Goal: Information Seeking & Learning: Learn about a topic

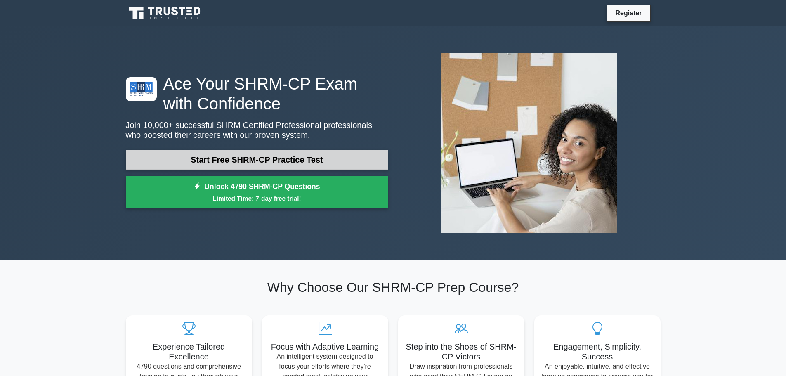
click at [295, 161] on link "Start Free SHRM-CP Practice Test" at bounding box center [257, 160] width 263 height 20
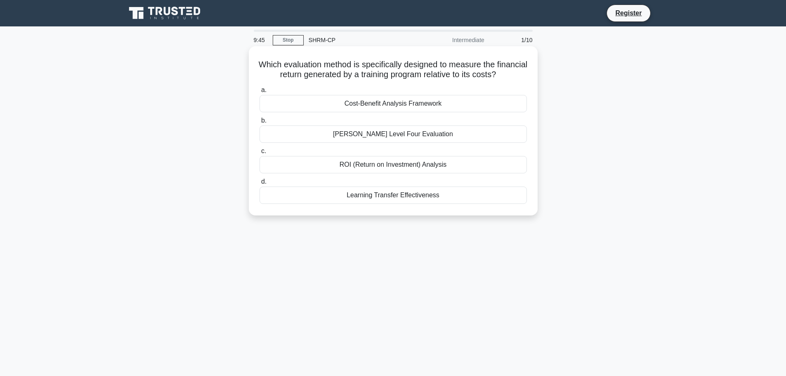
click at [412, 173] on div "ROI (Return on Investment) Analysis" at bounding box center [394, 164] width 268 height 17
click at [260, 154] on input "c. ROI (Return on Investment) Analysis" at bounding box center [260, 151] width 0 height 5
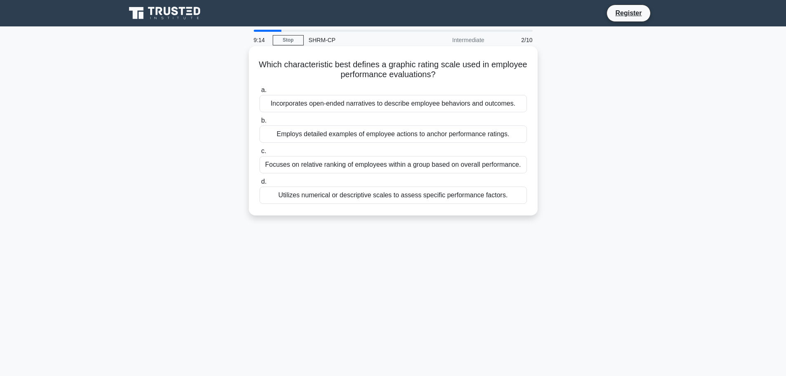
click at [419, 195] on div "Utilizes numerical or descriptive scales to assess specific performance factors." at bounding box center [394, 195] width 268 height 17
click at [260, 185] on input "d. Utilizes numerical or descriptive scales to assess specific performance fact…" at bounding box center [260, 181] width 0 height 5
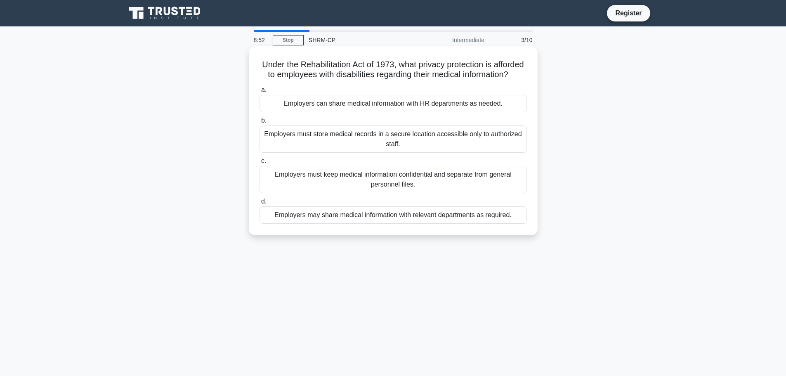
click at [411, 190] on div "Employers must keep medical information confidential and separate from general …" at bounding box center [394, 179] width 268 height 27
click at [260, 164] on input "c. Employers must keep medical information confidential and separate from gener…" at bounding box center [260, 161] width 0 height 5
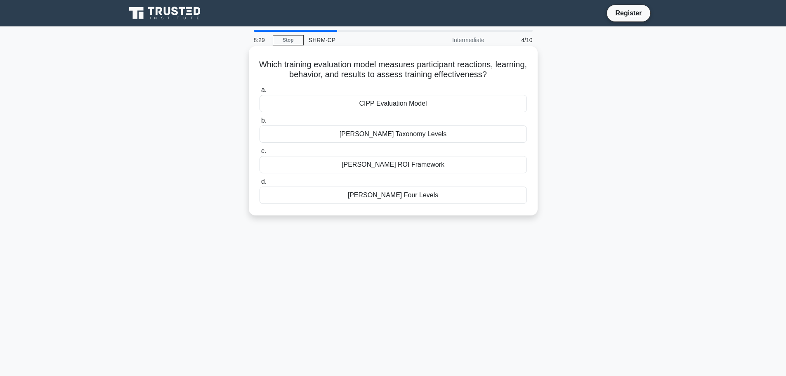
click at [411, 199] on div "Kirkpatrick's Four Levels" at bounding box center [394, 195] width 268 height 17
click at [260, 185] on input "d. Kirkpatrick's Four Levels" at bounding box center [260, 181] width 0 height 5
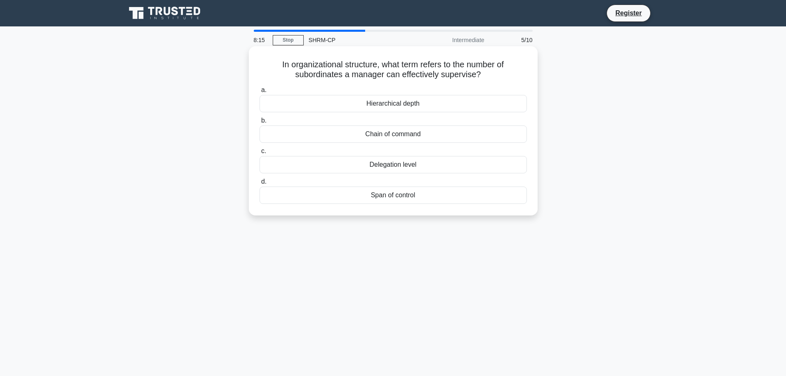
click at [405, 101] on div "Hierarchical depth" at bounding box center [394, 103] width 268 height 17
click at [260, 93] on input "a. Hierarchical depth" at bounding box center [260, 90] width 0 height 5
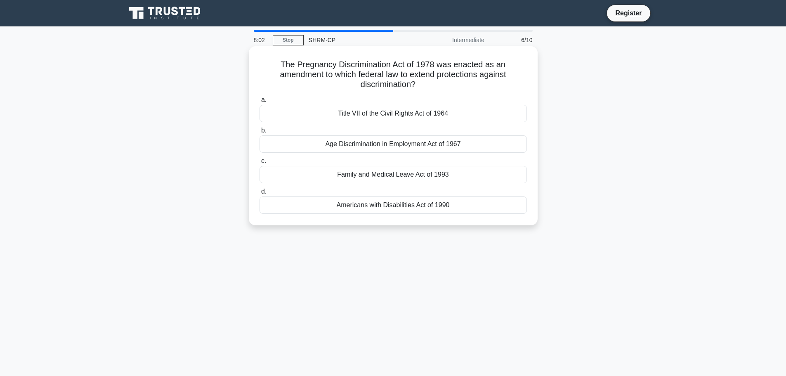
click at [401, 207] on div "Americans with Disabilities Act of 1990" at bounding box center [394, 205] width 268 height 17
click at [260, 194] on input "d. Americans with Disabilities Act of 1990" at bounding box center [260, 191] width 0 height 5
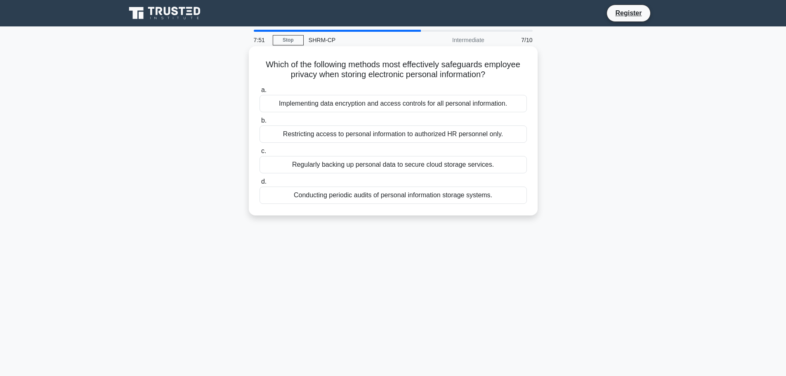
click at [448, 135] on div "Restricting access to personal information to authorized HR personnel only." at bounding box center [394, 133] width 268 height 17
click at [260, 123] on input "b. Restricting access to personal information to authorized HR personnel only." at bounding box center [260, 120] width 0 height 5
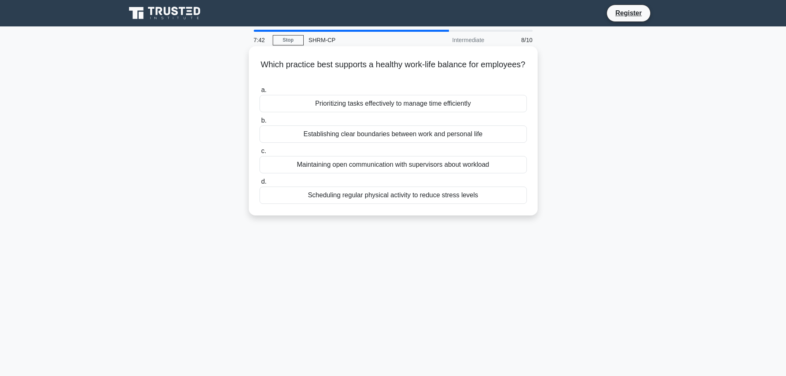
click at [428, 132] on div "Establishing clear boundaries between work and personal life" at bounding box center [394, 133] width 268 height 17
click at [260, 123] on input "b. Establishing clear boundaries between work and personal life" at bounding box center [260, 120] width 0 height 5
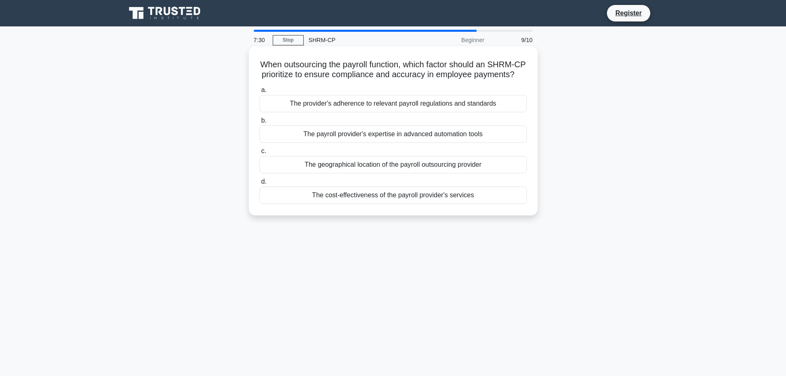
click at [432, 112] on div "The provider's adherence to relevant payroll regulations and standards" at bounding box center [394, 103] width 268 height 17
click at [260, 93] on input "a. The provider's adherence to relevant payroll regulations and standards" at bounding box center [260, 90] width 0 height 5
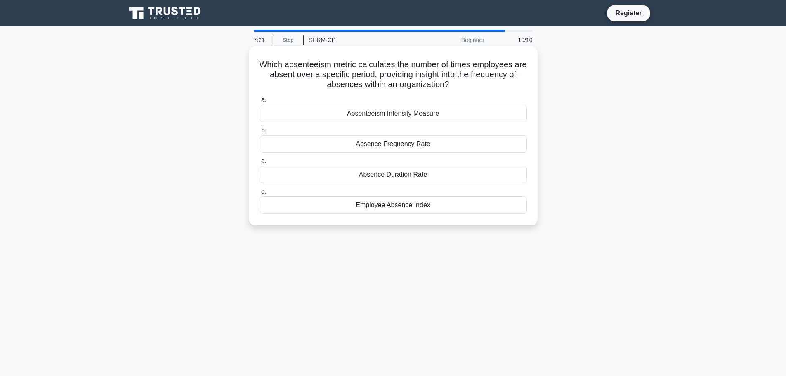
click at [410, 144] on div "Absence Frequency Rate" at bounding box center [394, 143] width 268 height 17
click at [260, 133] on input "b. Absence Frequency Rate" at bounding box center [260, 130] width 0 height 5
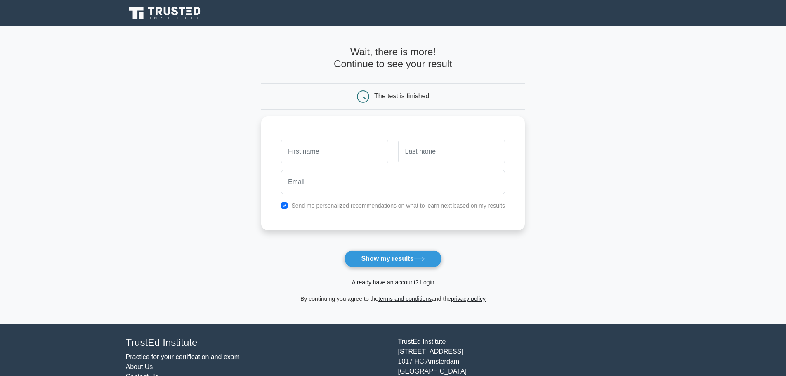
type input "Janel"
type input "Teran"
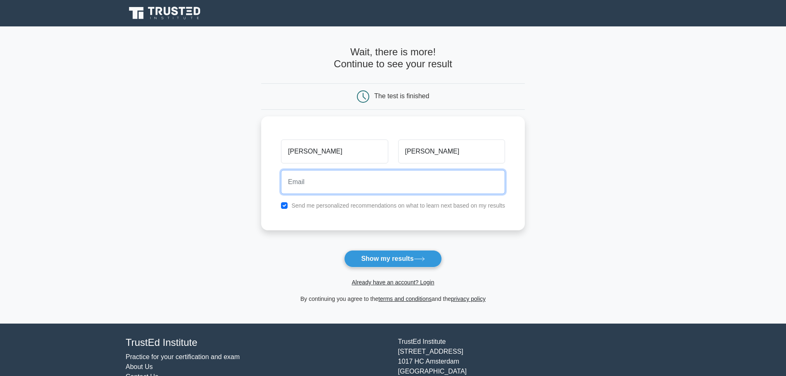
type input "jteran@kinco.com"
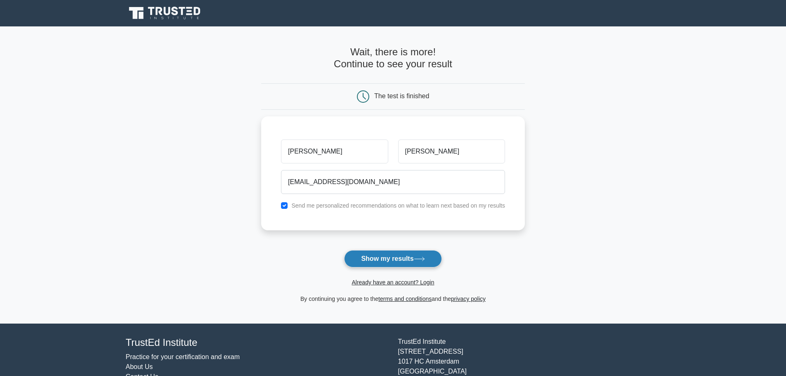
click at [395, 258] on button "Show my results" at bounding box center [392, 258] width 97 height 17
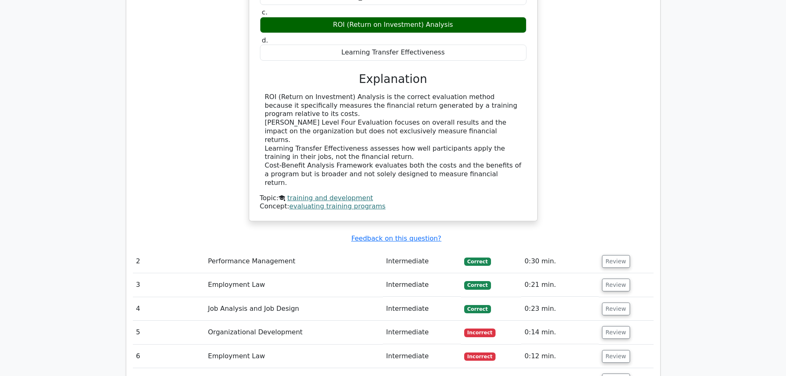
scroll to position [900, 0]
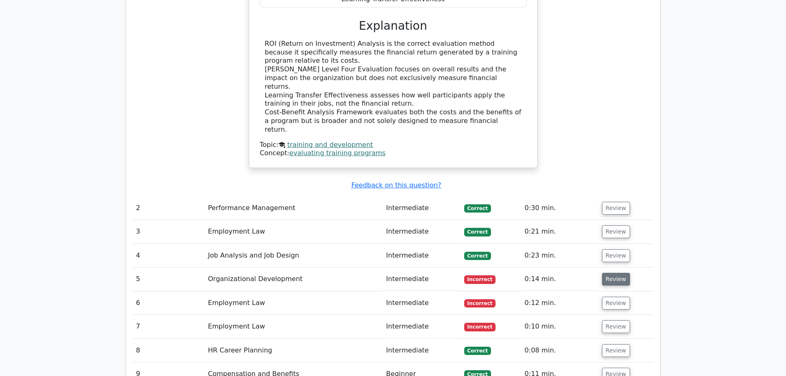
click at [614, 273] on button "Review" at bounding box center [616, 279] width 28 height 13
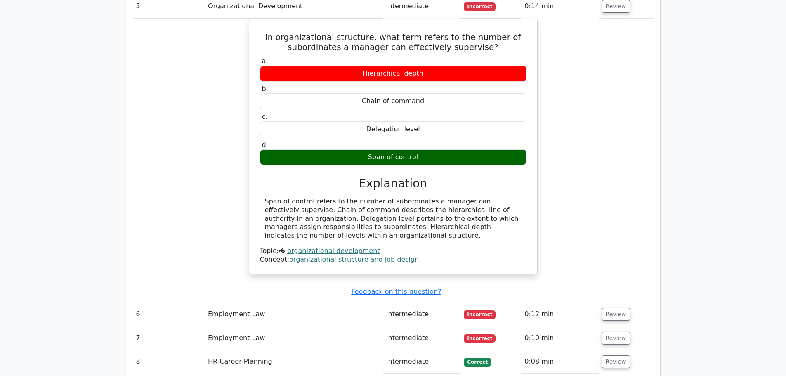
scroll to position [1189, 0]
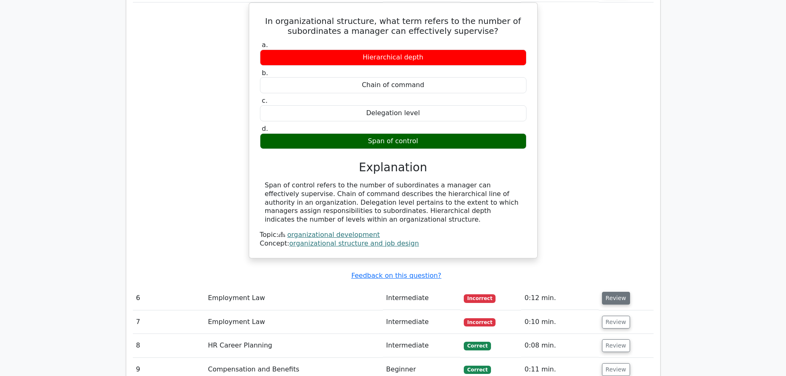
click at [618, 292] on button "Review" at bounding box center [616, 298] width 28 height 13
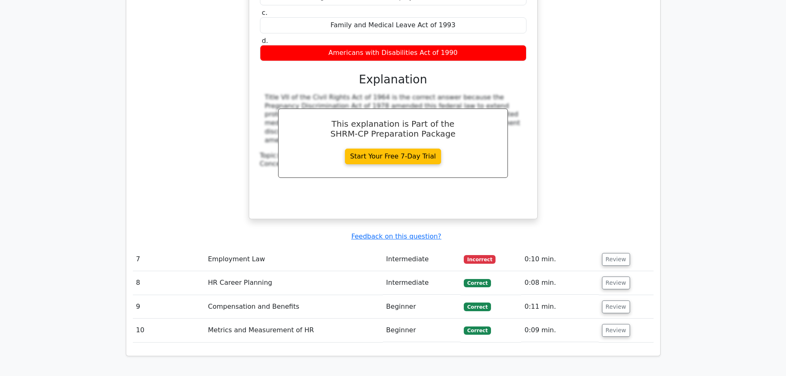
scroll to position [1602, 0]
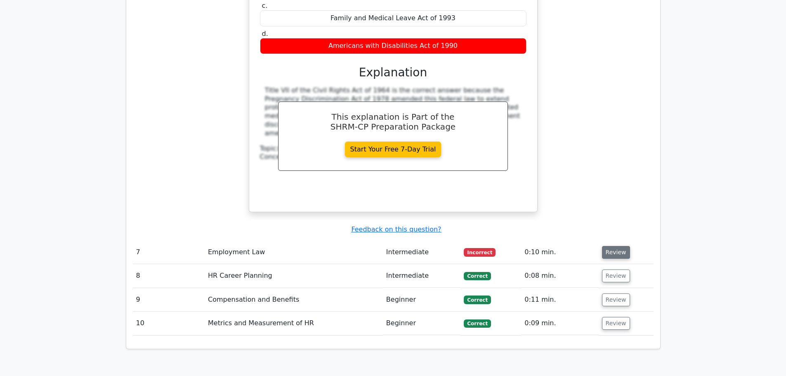
click at [613, 246] on button "Review" at bounding box center [616, 252] width 28 height 13
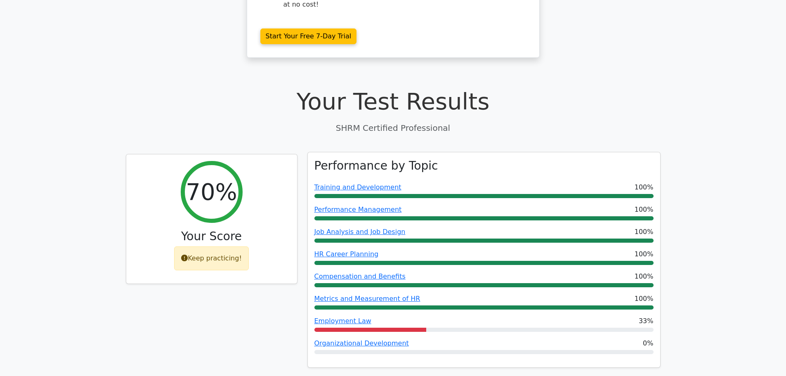
scroll to position [198, 0]
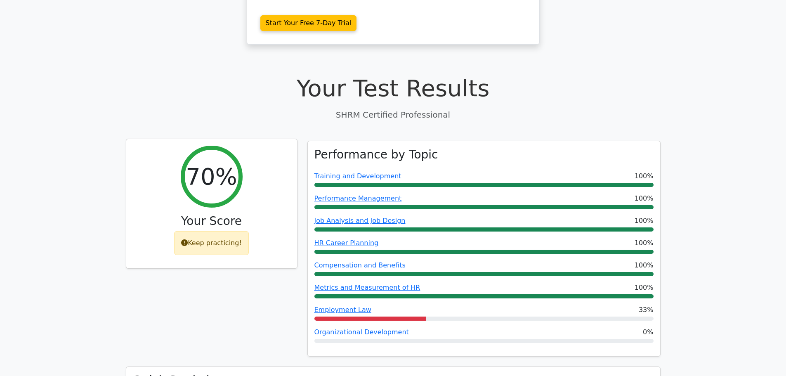
click at [213, 231] on div "Keep practicing!" at bounding box center [211, 243] width 75 height 24
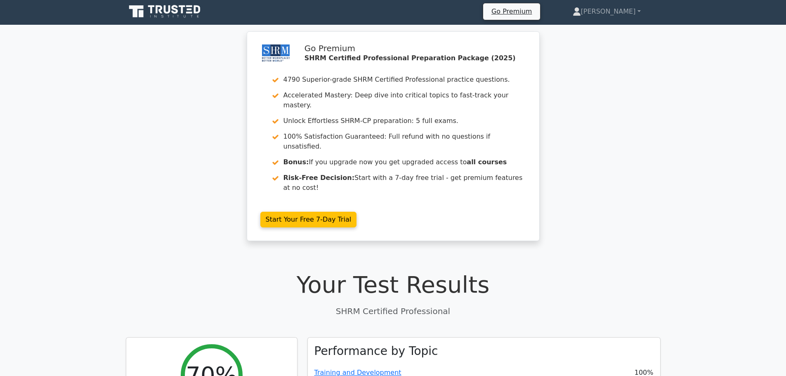
scroll to position [0, 0]
